Goal: Task Accomplishment & Management: Use online tool/utility

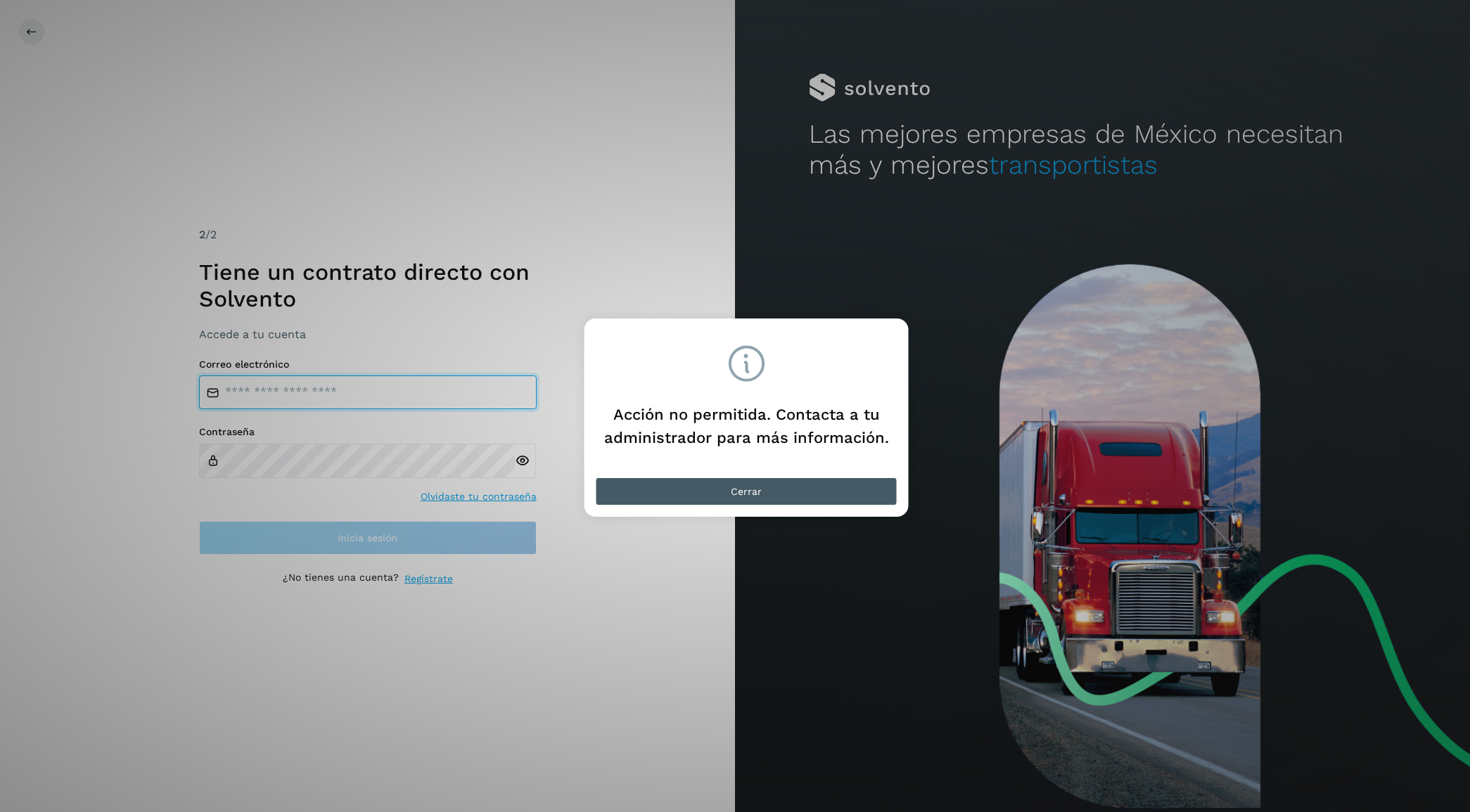
type input "**********"
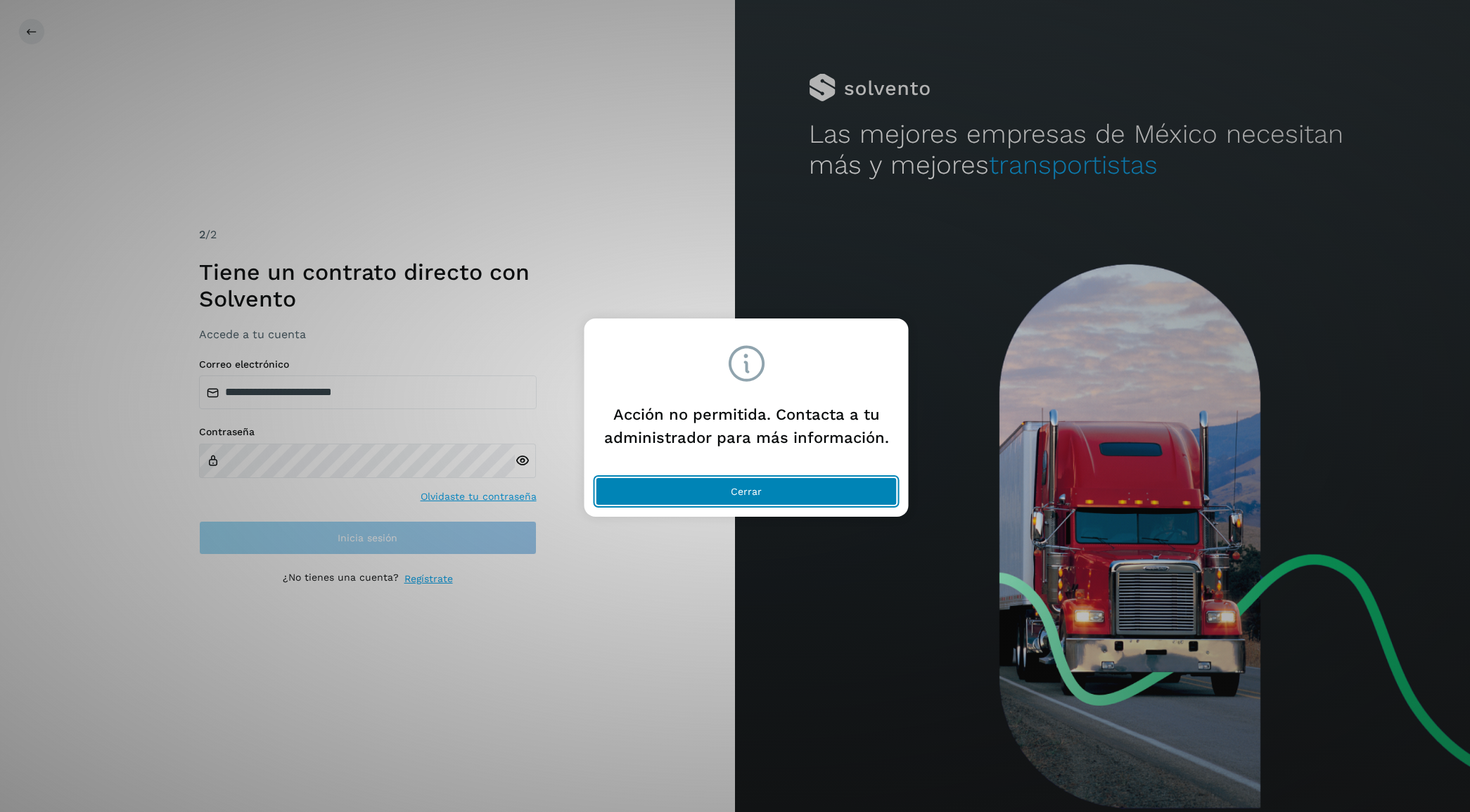
click at [756, 487] on span "Cerrar" at bounding box center [747, 492] width 31 height 10
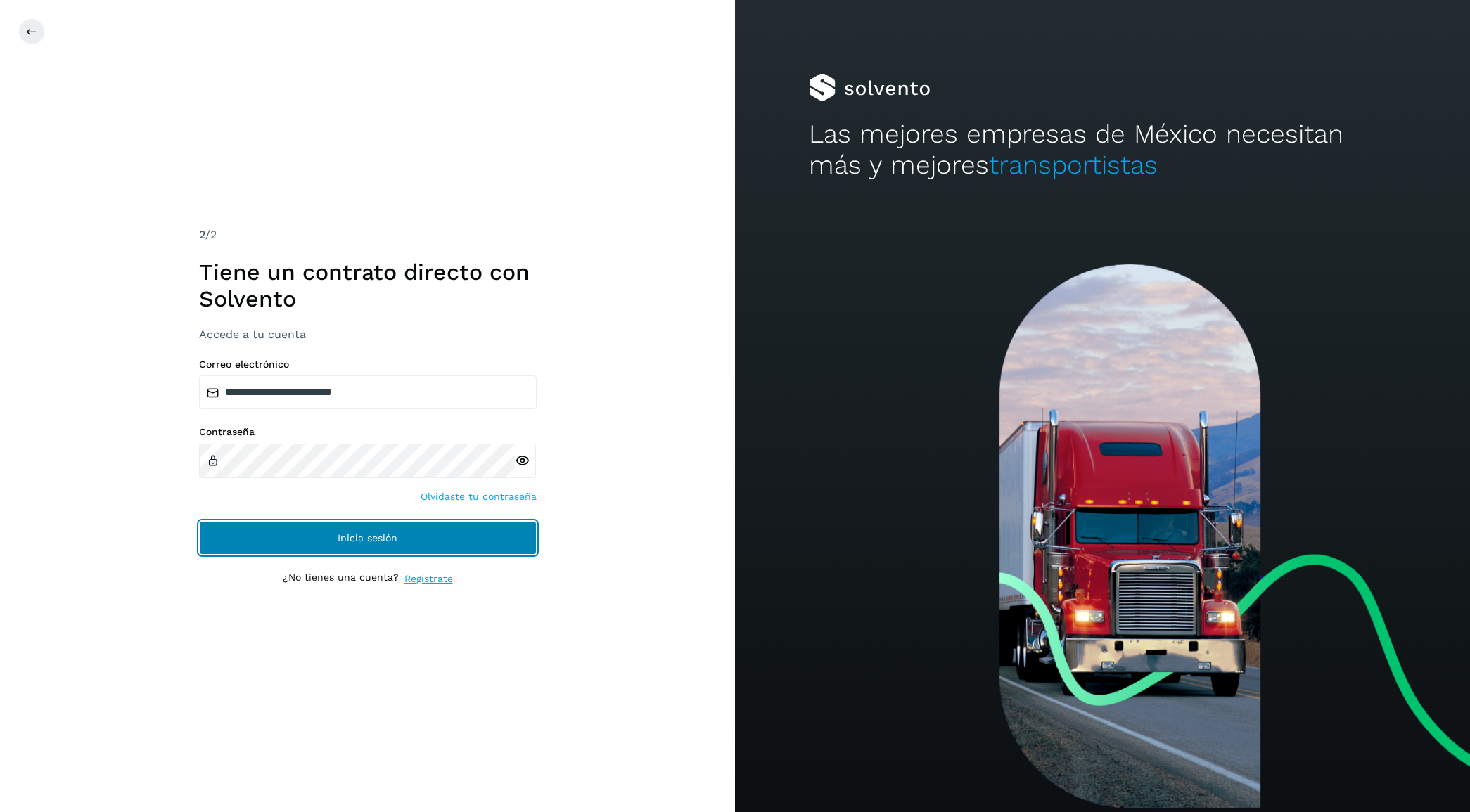
click at [349, 535] on span "Inicia sesión" at bounding box center [367, 538] width 60 height 10
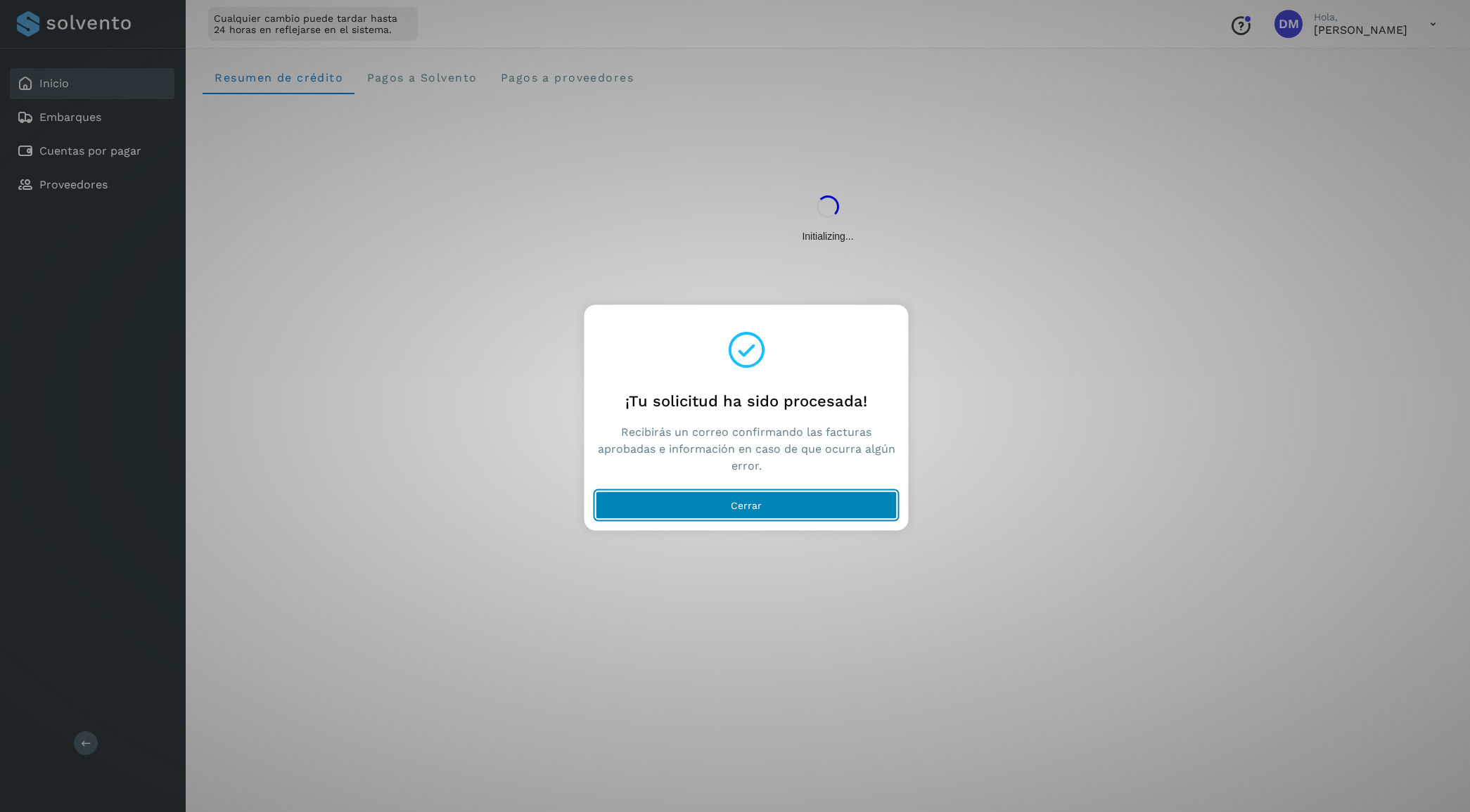
click at [747, 503] on span "Cerrar" at bounding box center [747, 505] width 31 height 10
